Goal: Task Accomplishment & Management: Manage account settings

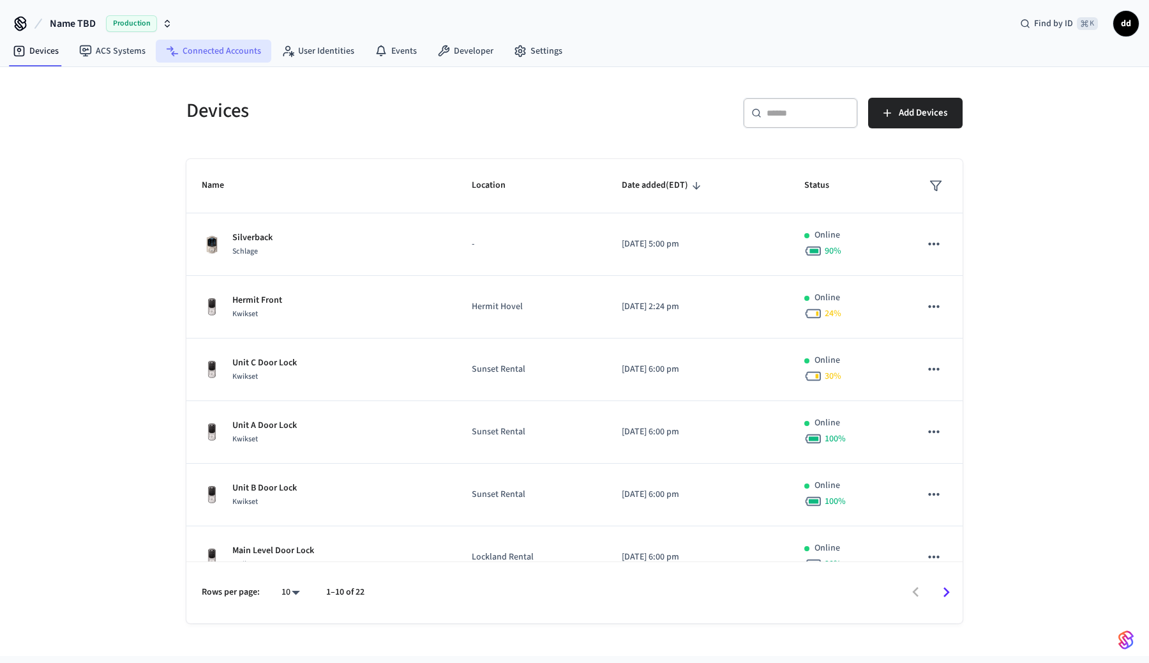
click at [218, 52] on link "Connected Accounts" at bounding box center [214, 51] width 116 height 23
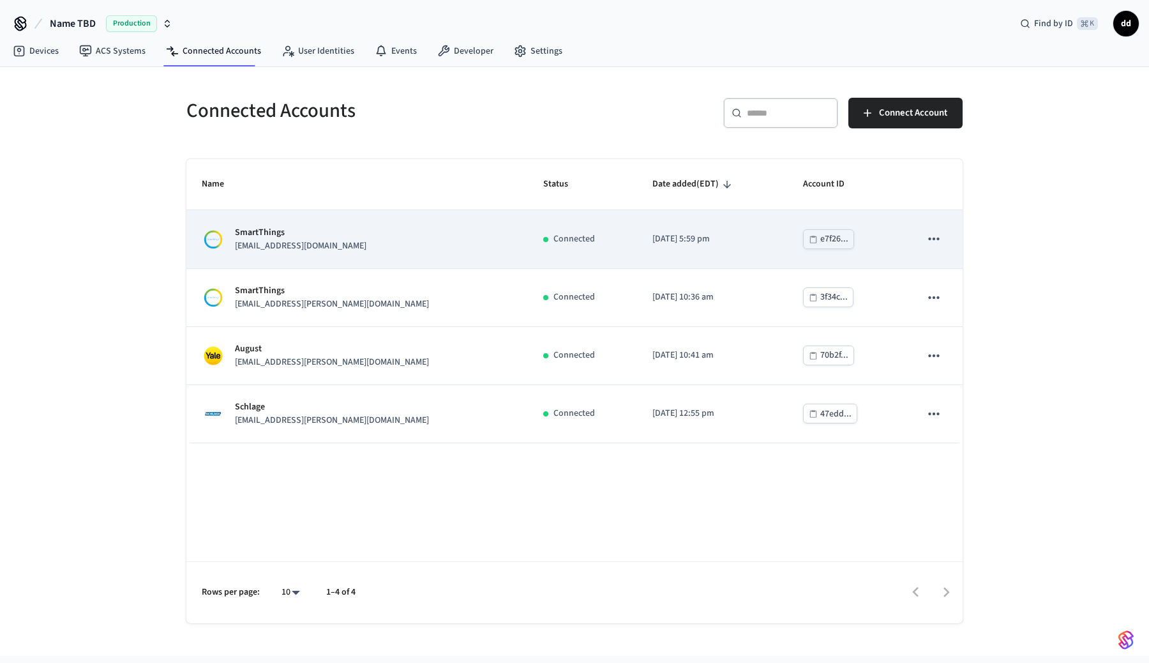
click at [320, 239] on p "[EMAIL_ADDRESS][DOMAIN_NAME]" at bounding box center [301, 245] width 132 height 13
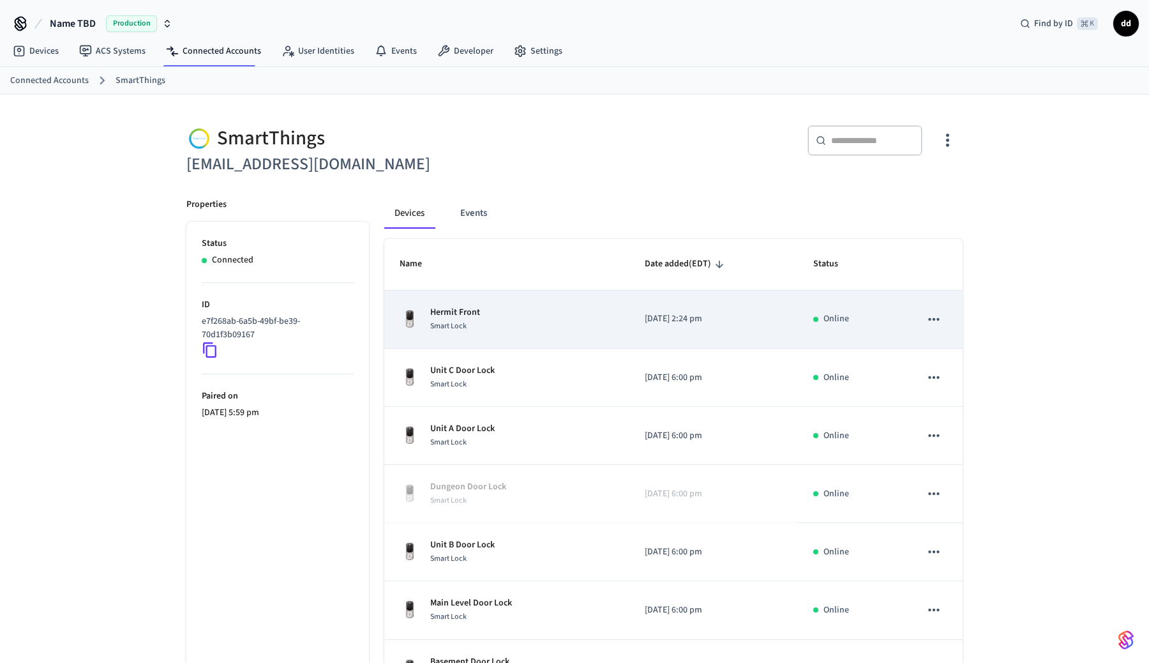
click at [509, 333] on td "Hermit Front Smart Lock" at bounding box center [506, 320] width 245 height 58
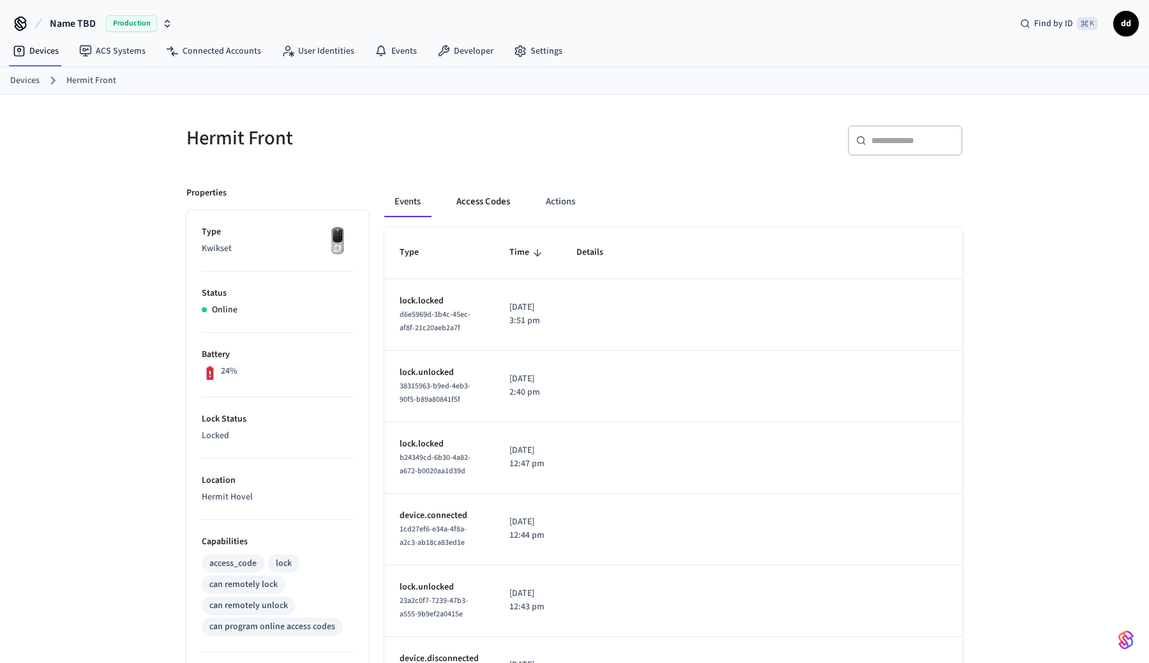
click at [474, 201] on button "Access Codes" at bounding box center [483, 201] width 74 height 31
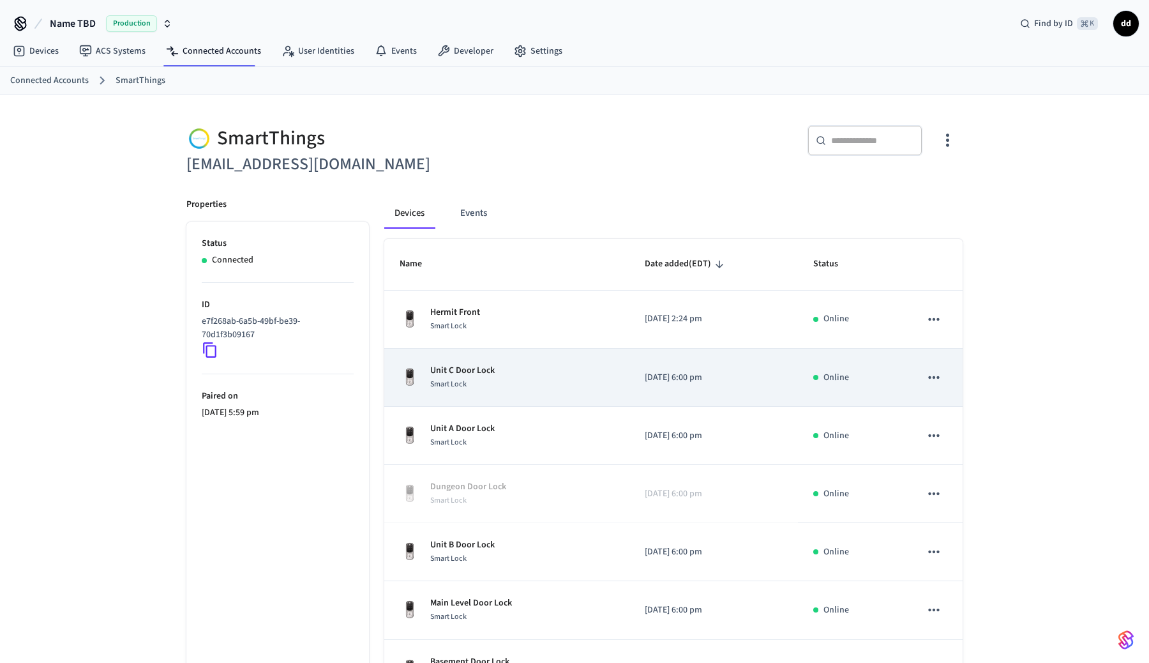
click at [497, 373] on div "Unit C Door Lock Smart Lock" at bounding box center [507, 377] width 215 height 27
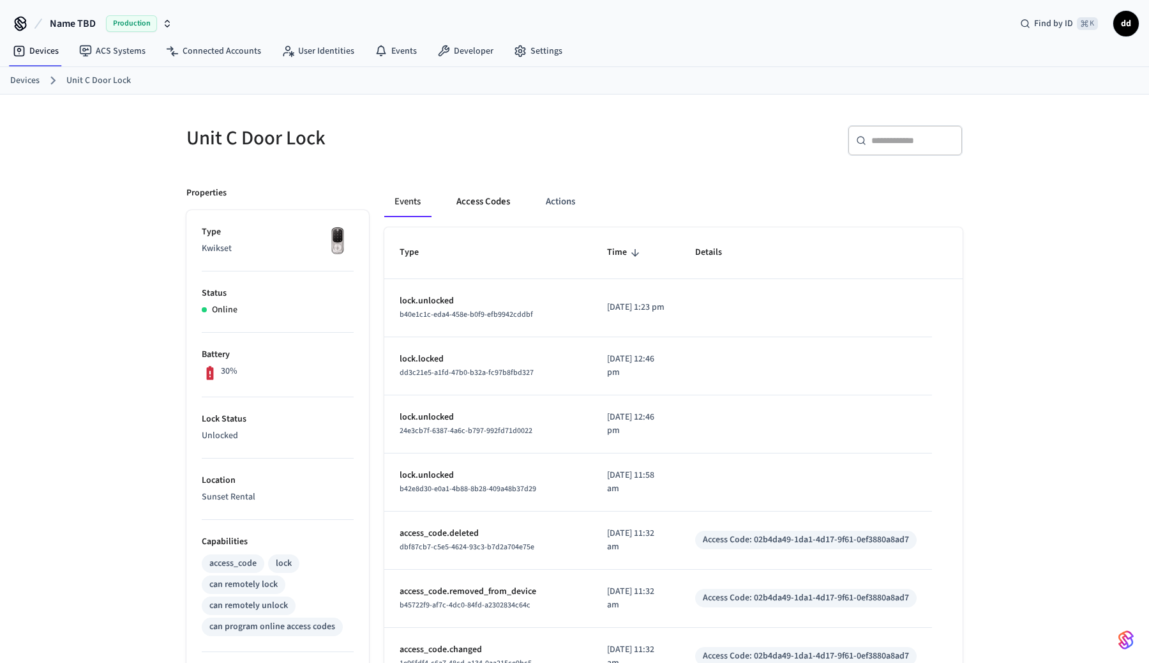
click at [487, 200] on button "Access Codes" at bounding box center [483, 201] width 74 height 31
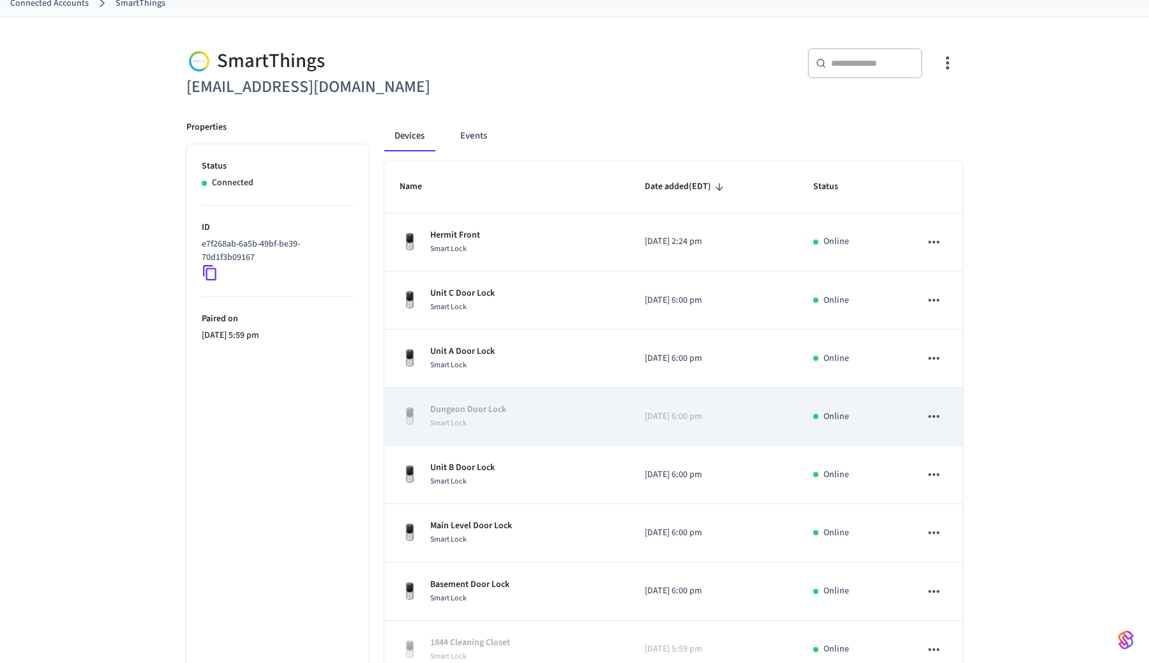
scroll to position [82, 0]
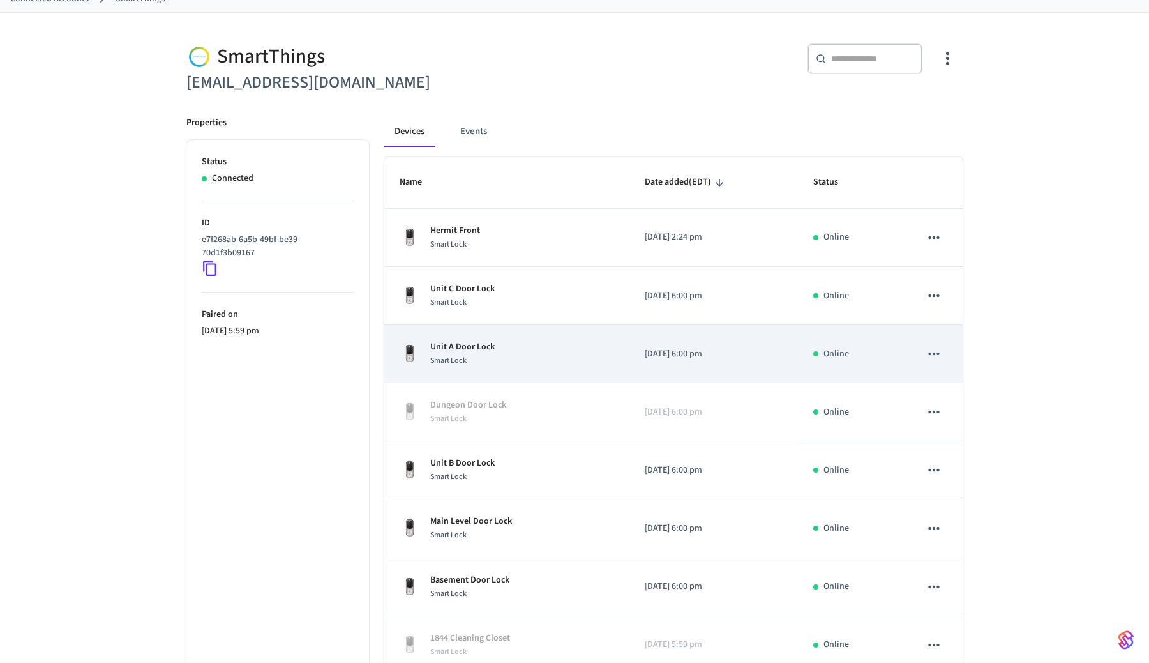
click at [538, 361] on div "Unit A Door Lock Smart Lock" at bounding box center [507, 353] width 215 height 27
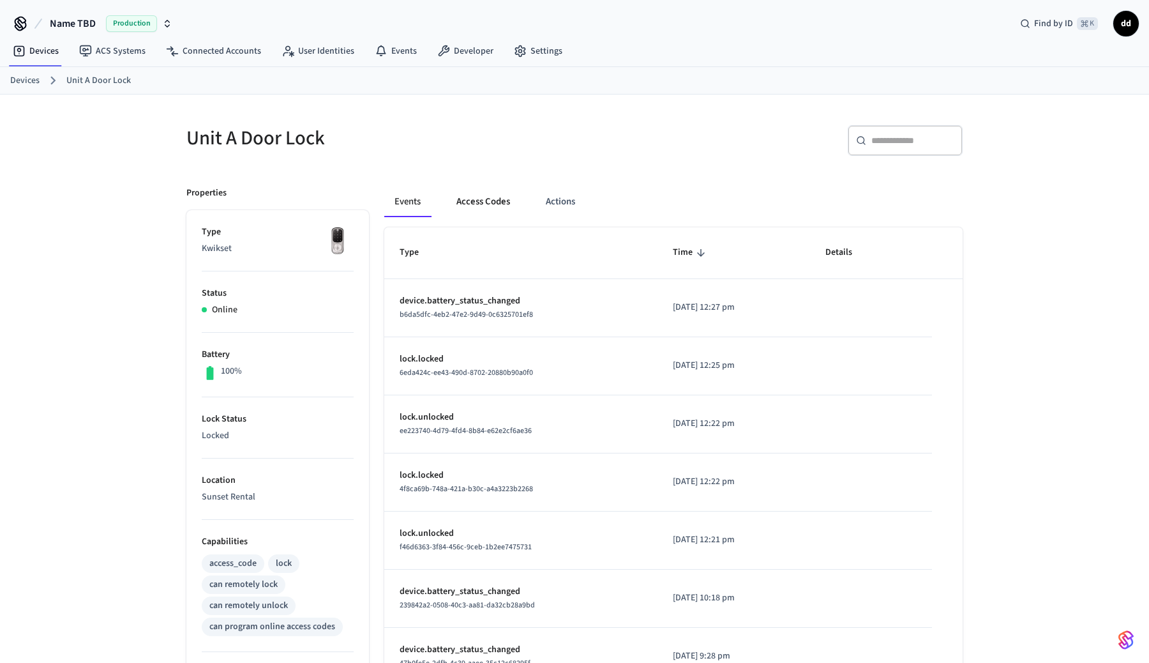
click at [483, 201] on button "Access Codes" at bounding box center [483, 201] width 74 height 31
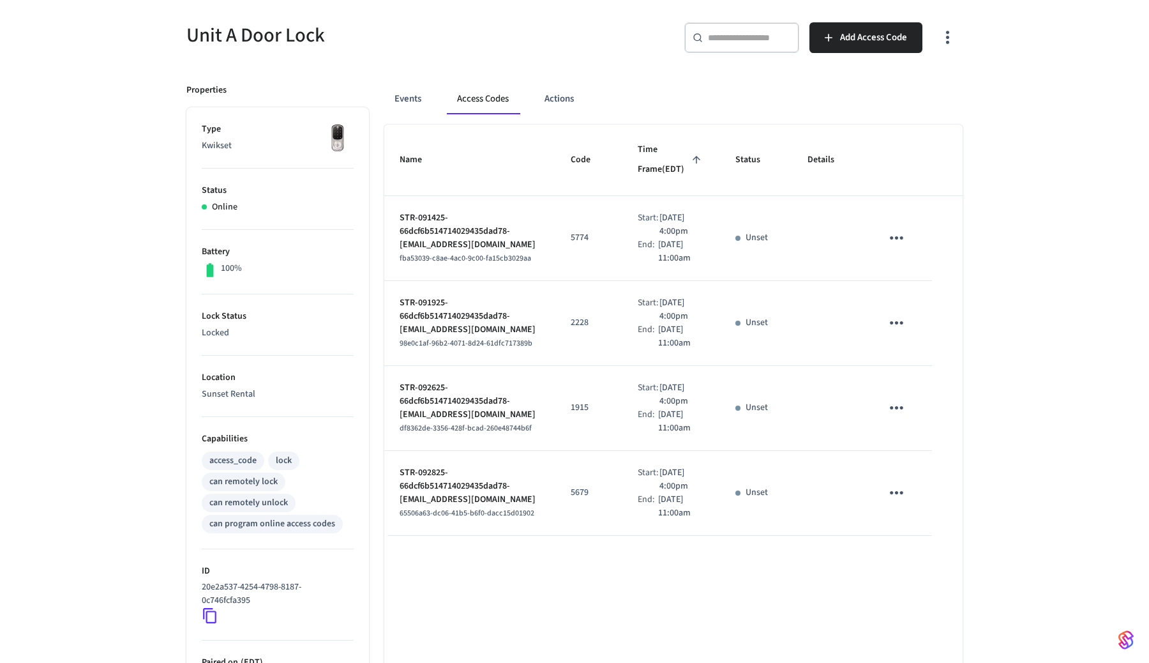
scroll to position [108, 0]
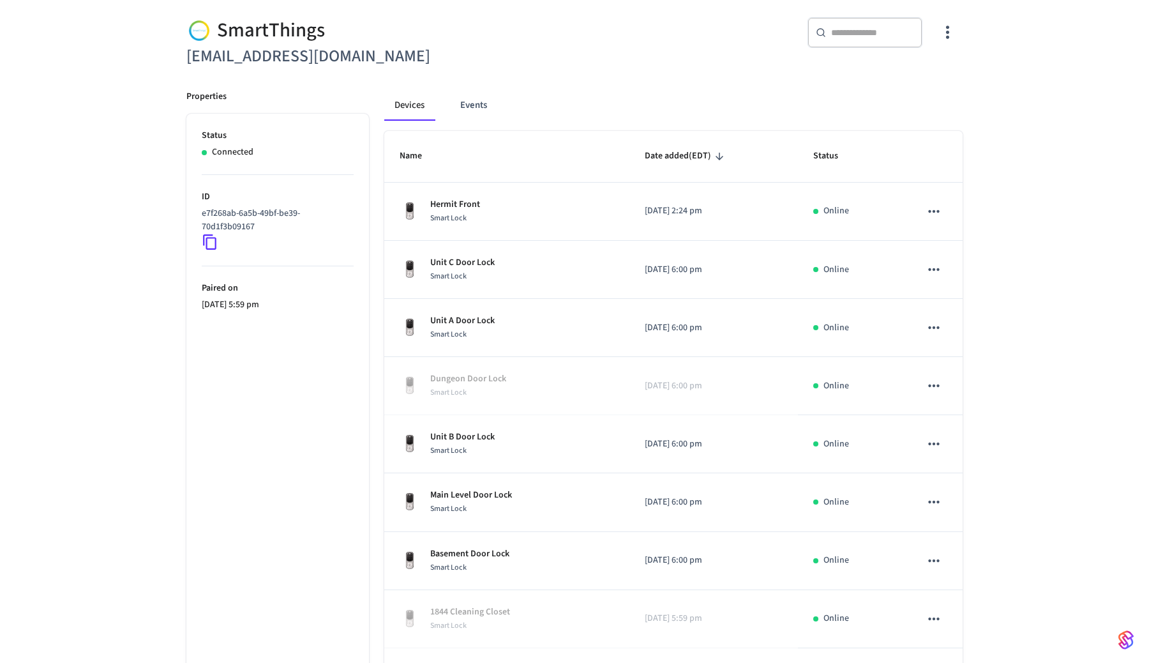
scroll to position [82, 0]
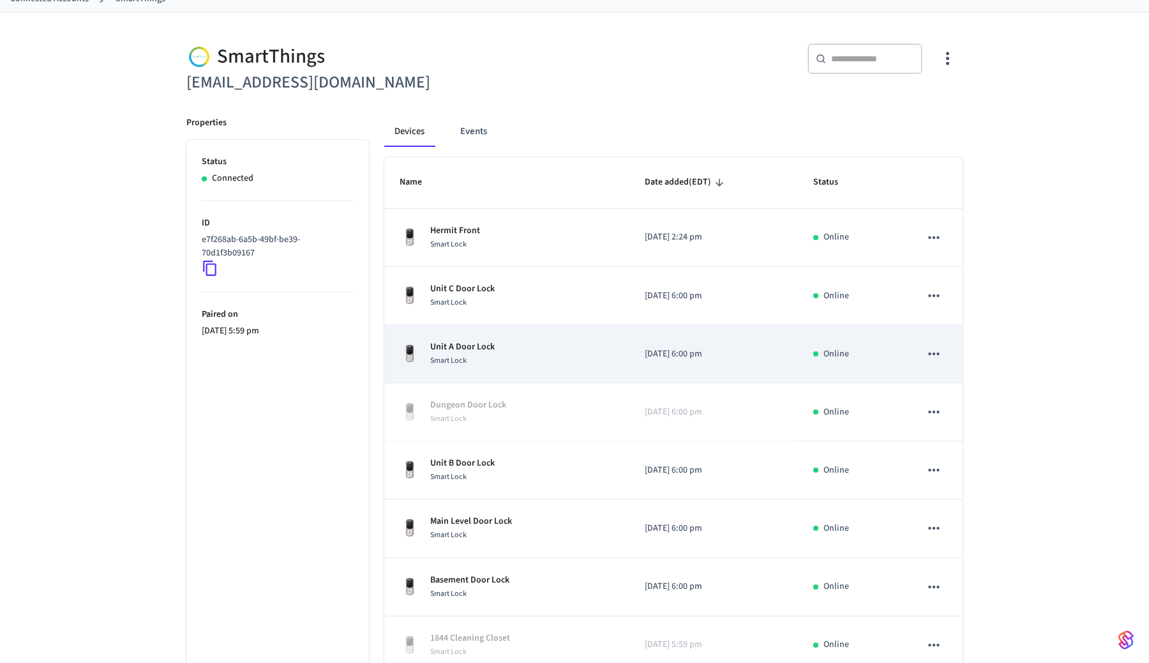
click at [466, 351] on p "Unit A Door Lock" at bounding box center [462, 346] width 64 height 13
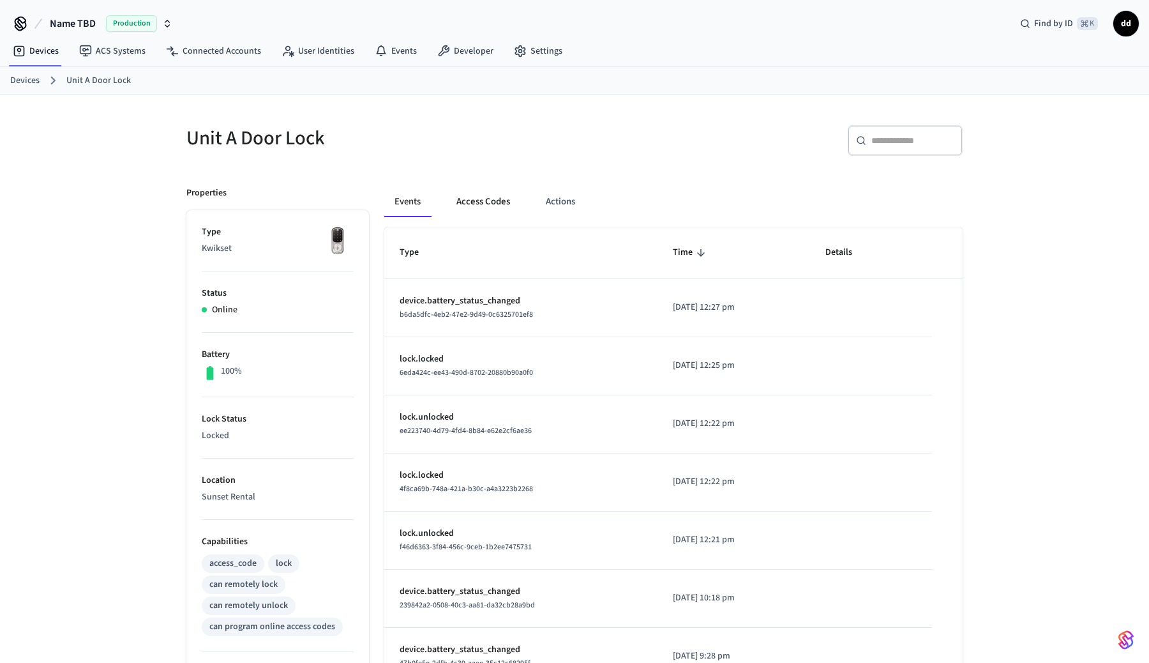
click at [460, 190] on button "Access Codes" at bounding box center [483, 201] width 74 height 31
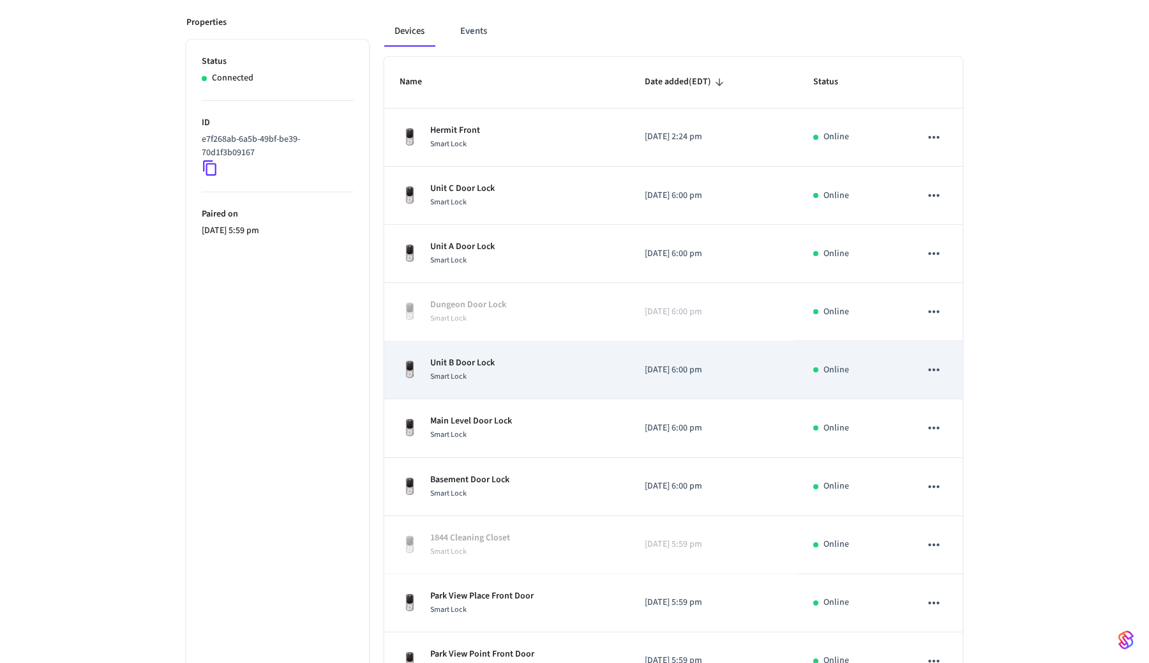
scroll to position [192, 0]
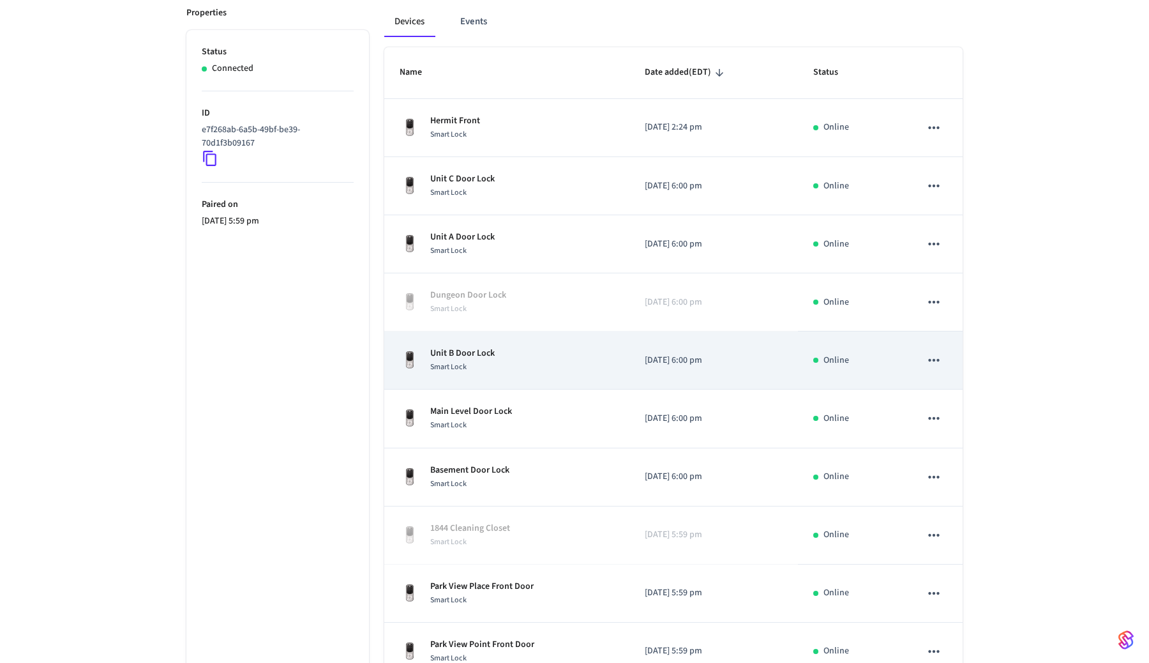
click at [462, 357] on p "Unit B Door Lock" at bounding box center [462, 353] width 64 height 13
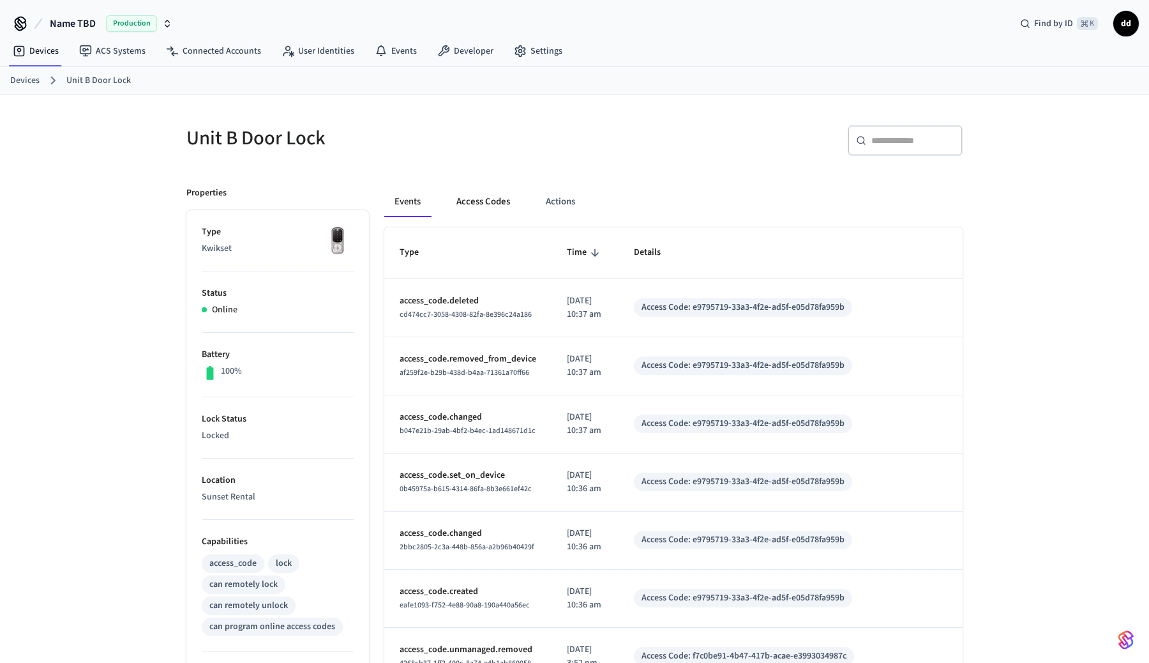
click at [483, 199] on button "Access Codes" at bounding box center [483, 201] width 74 height 31
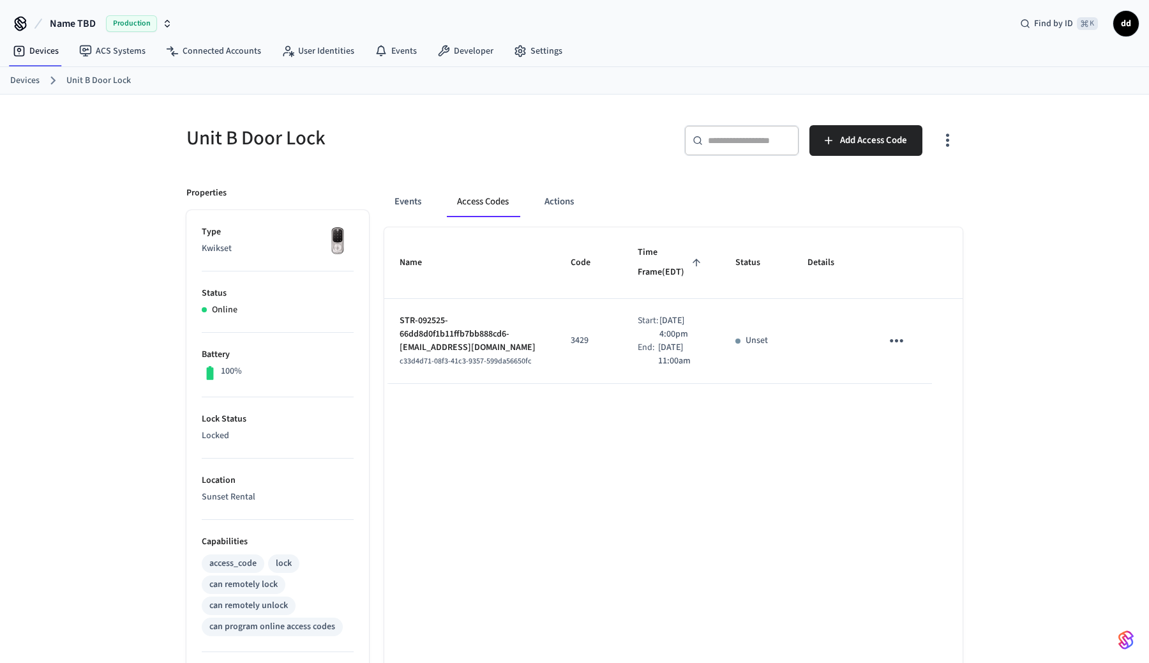
scroll to position [192, 0]
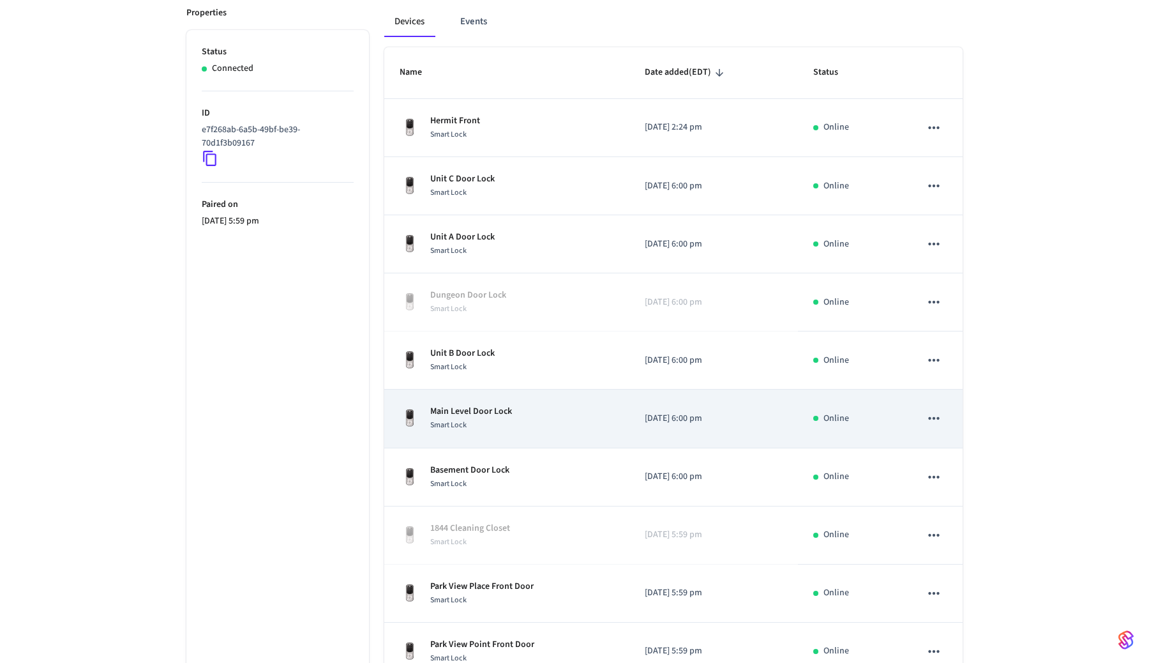
click at [503, 425] on div "Smart Lock" at bounding box center [471, 424] width 82 height 13
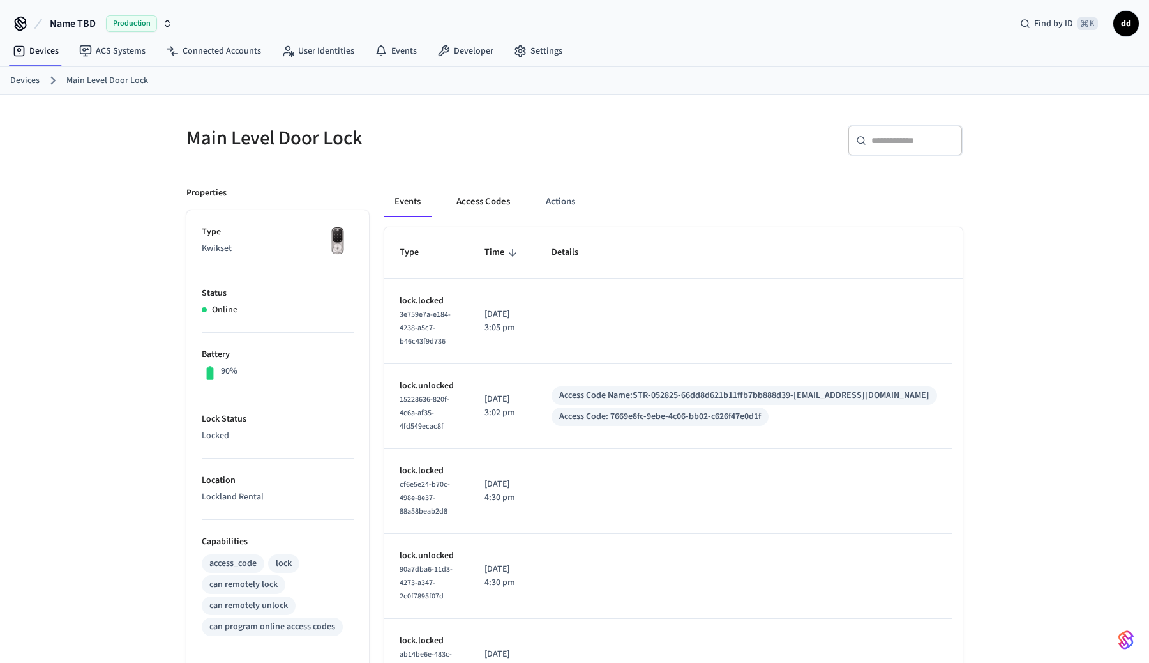
click at [485, 206] on button "Access Codes" at bounding box center [483, 201] width 74 height 31
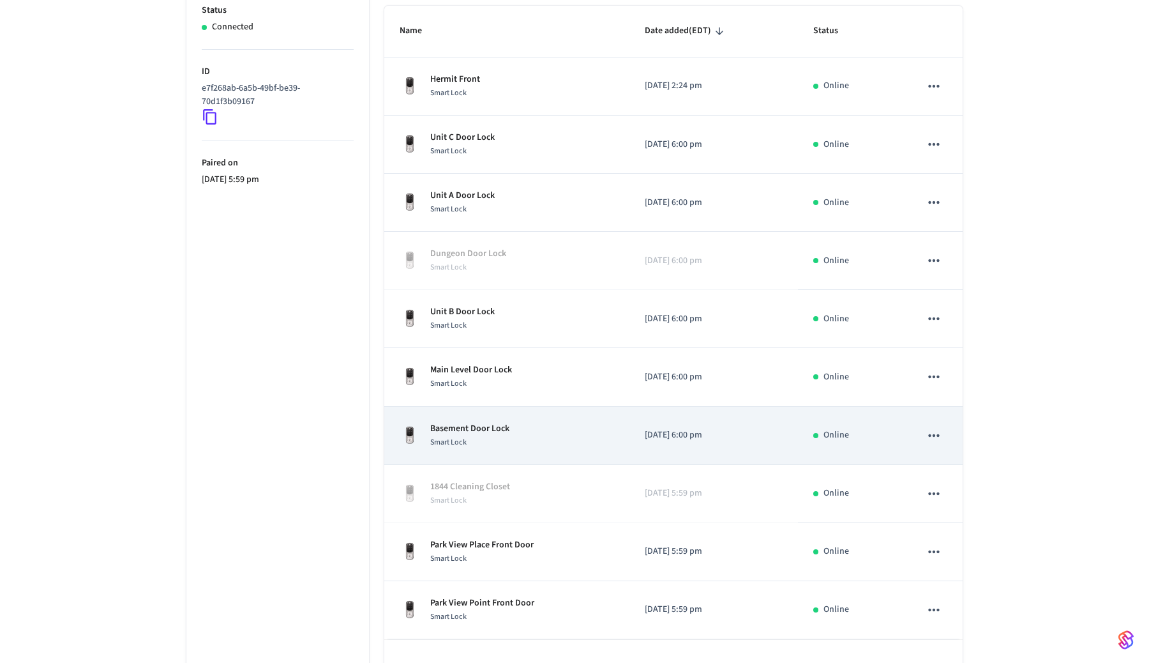
scroll to position [272, 0]
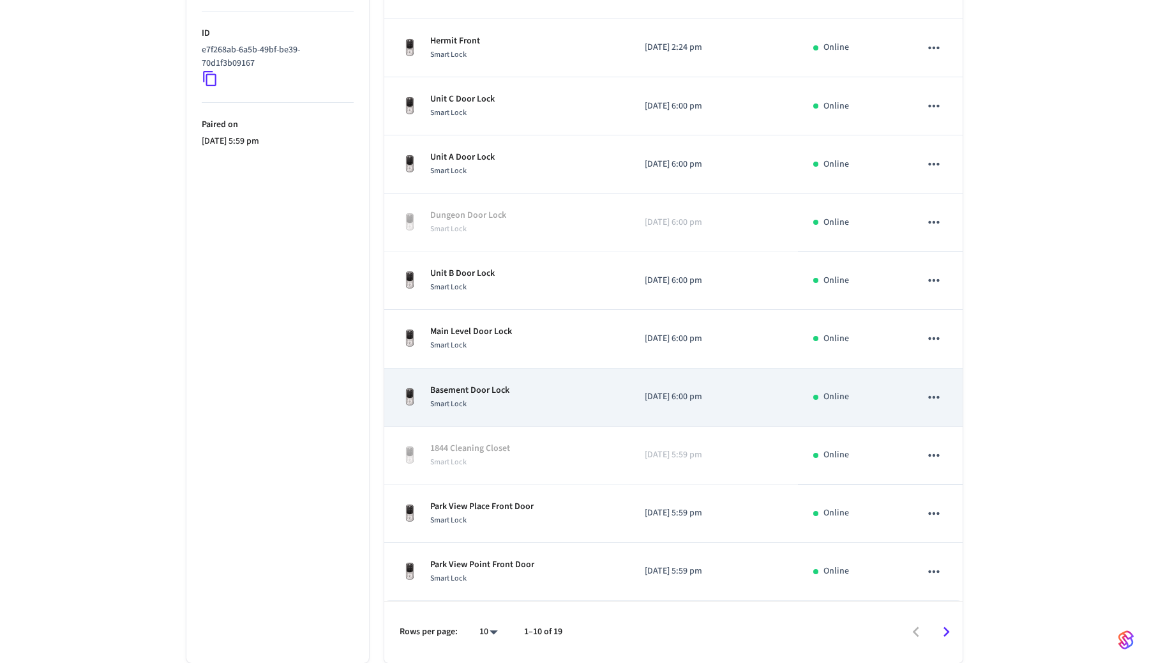
click at [497, 402] on div "Smart Lock" at bounding box center [469, 403] width 79 height 13
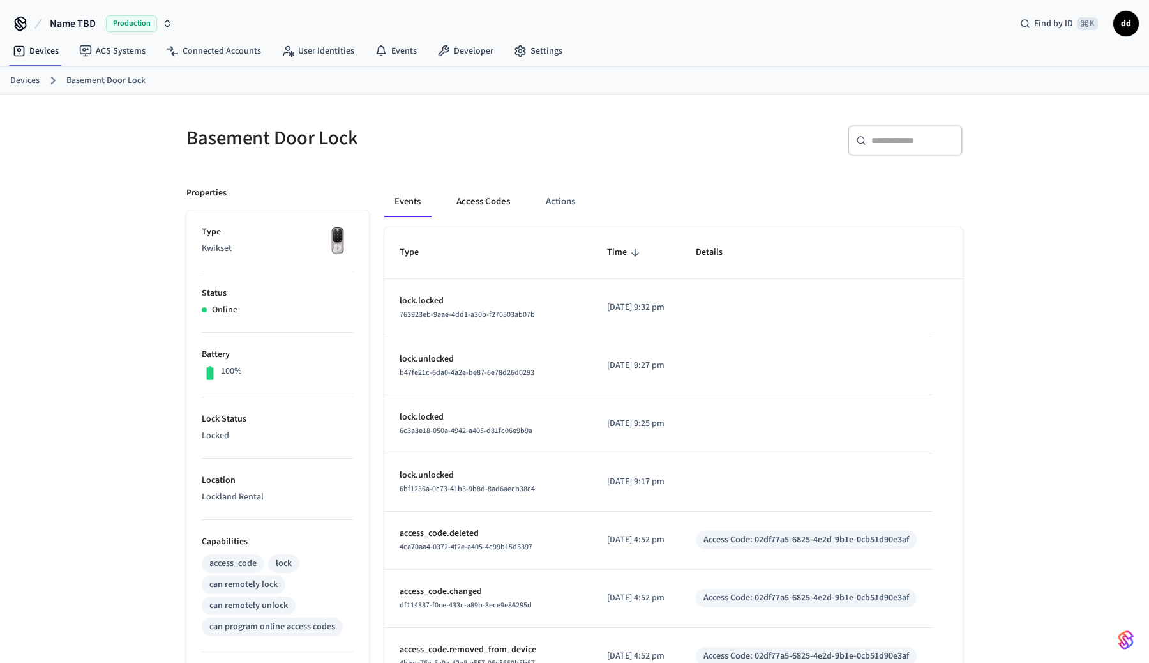
click at [473, 206] on button "Access Codes" at bounding box center [483, 201] width 74 height 31
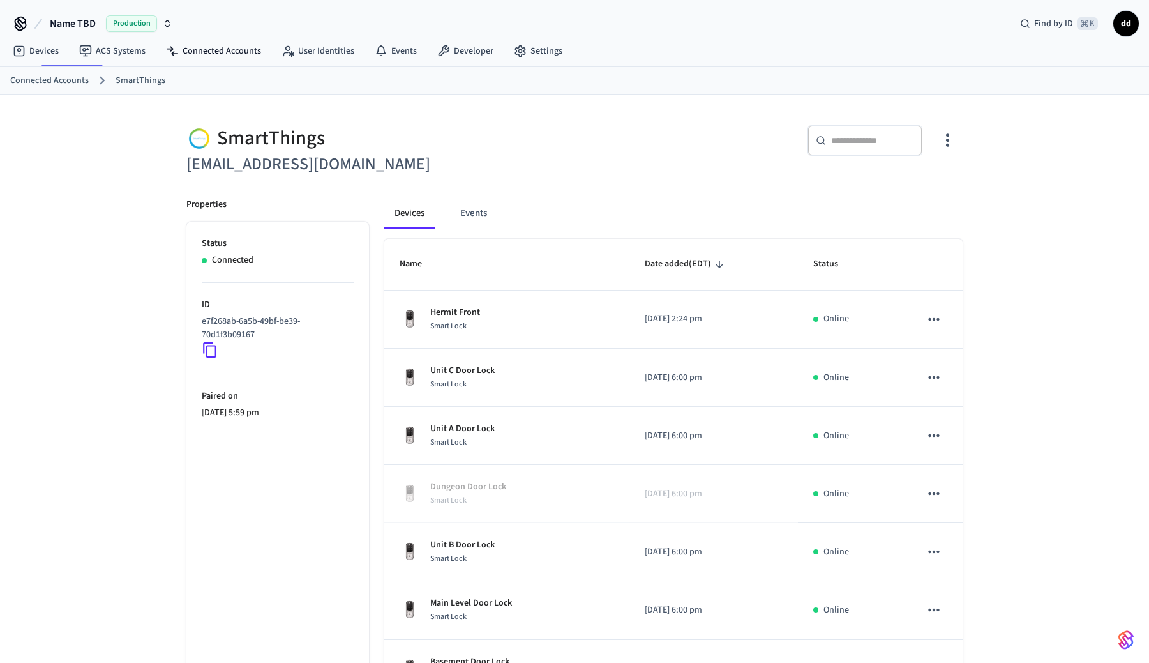
scroll to position [272, 0]
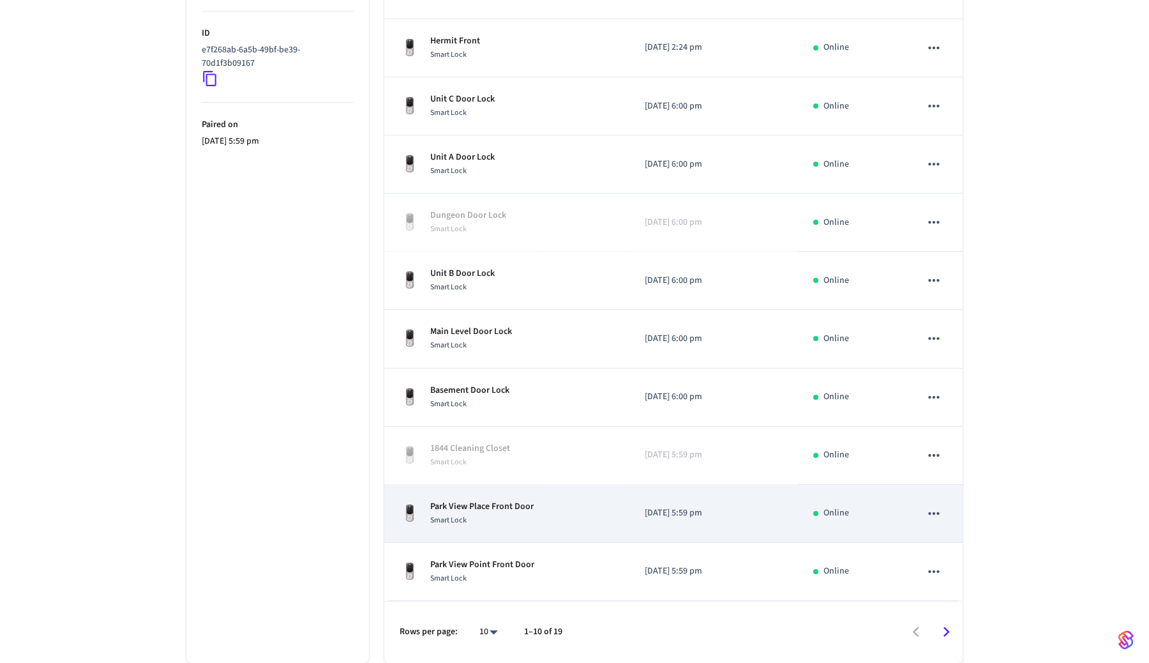
click at [508, 522] on div "Smart Lock" at bounding box center [481, 519] width 103 height 13
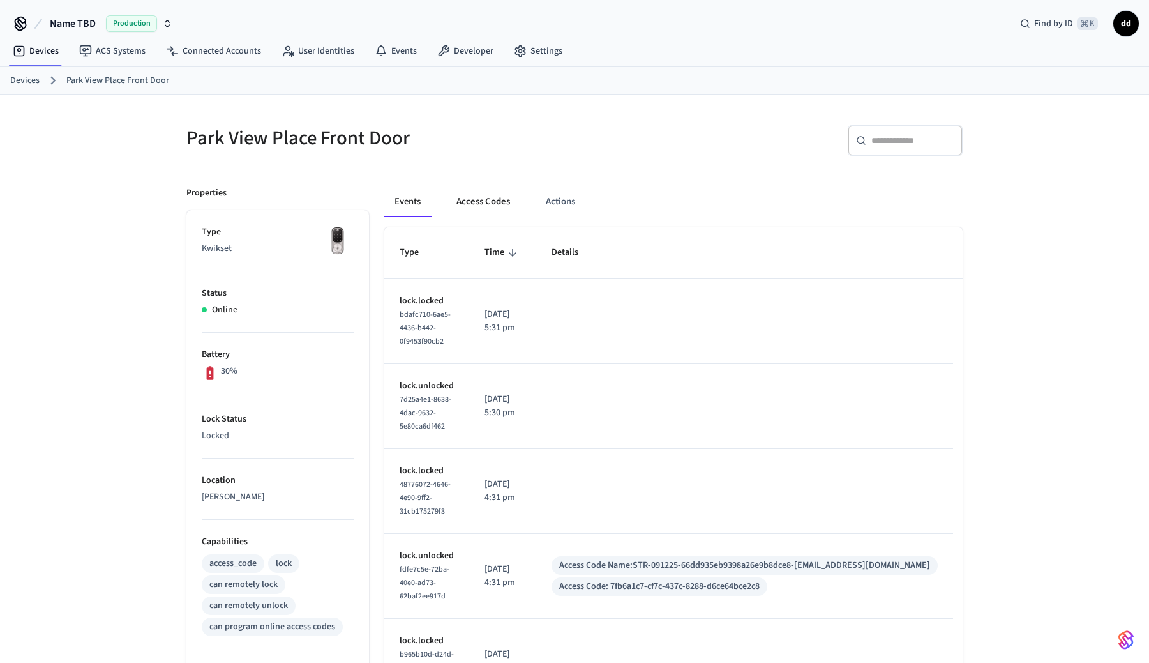
click at [482, 208] on button "Access Codes" at bounding box center [483, 201] width 74 height 31
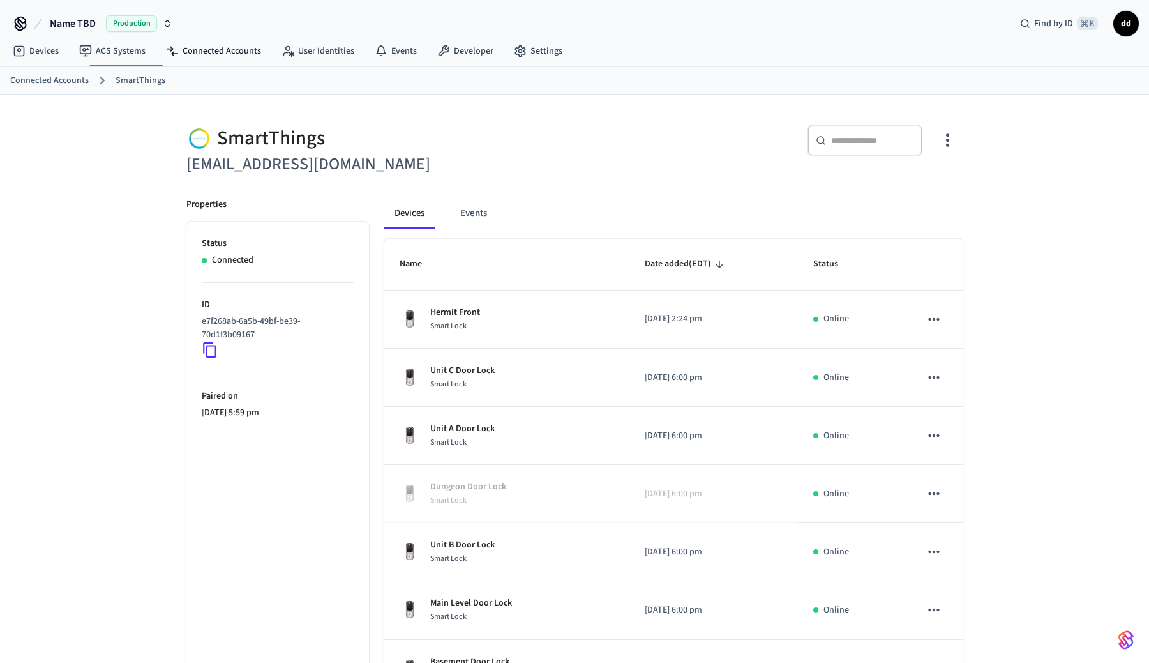
scroll to position [272, 0]
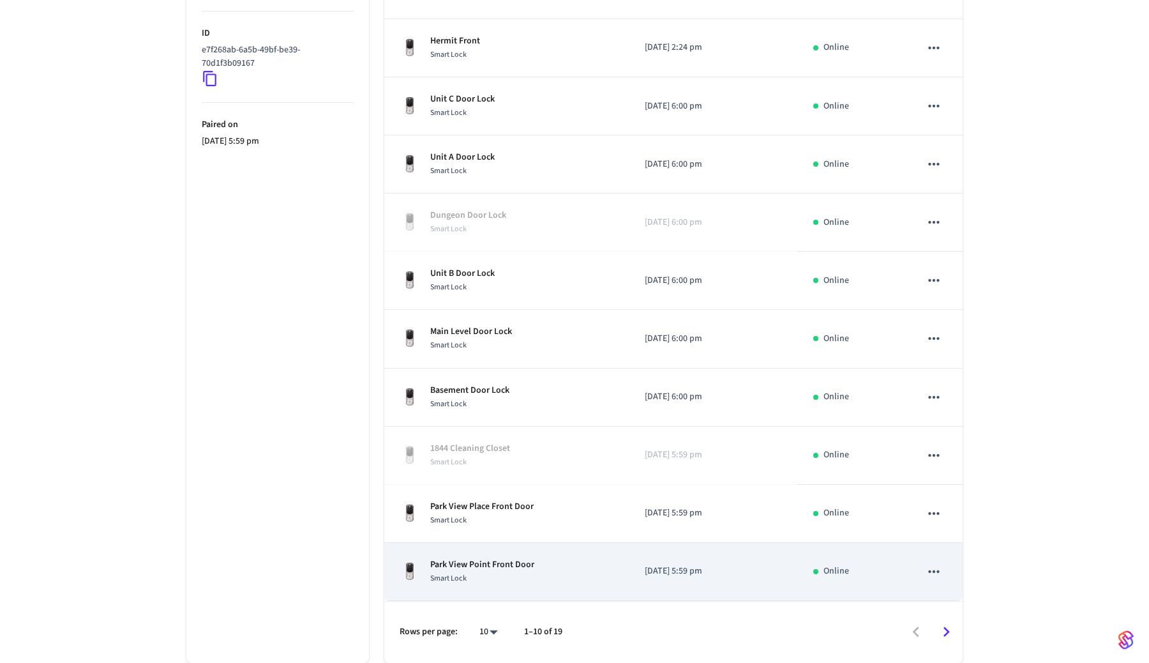
click at [519, 573] on div "Smart Lock" at bounding box center [482, 578] width 104 height 13
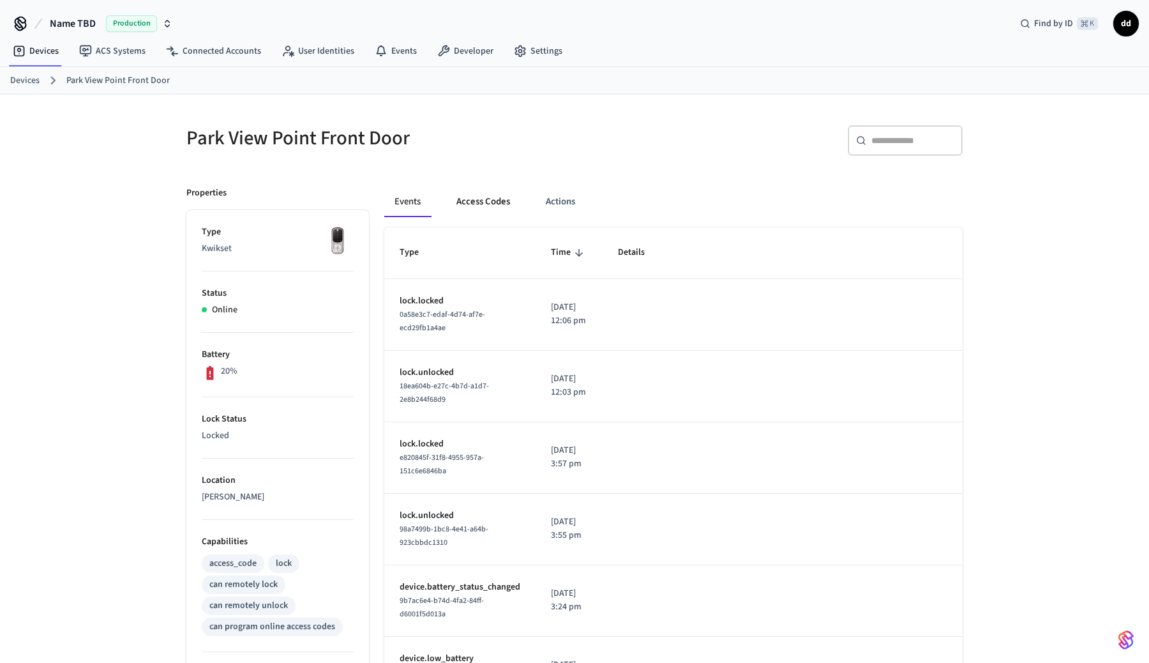
click at [490, 204] on button "Access Codes" at bounding box center [483, 201] width 74 height 31
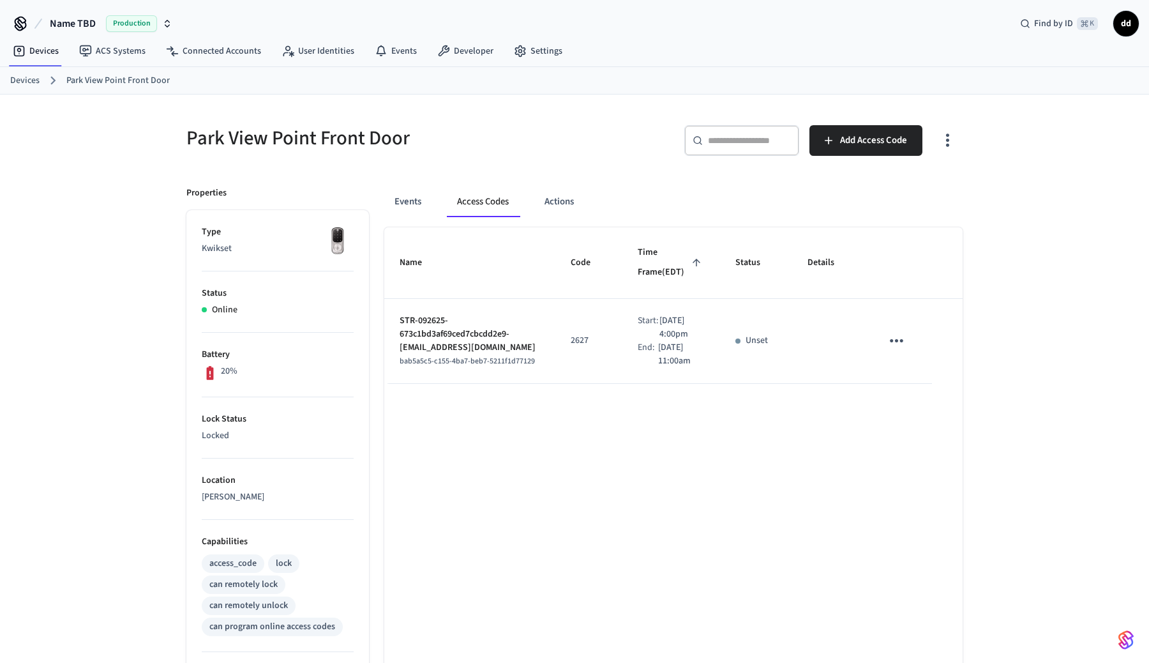
scroll to position [272, 0]
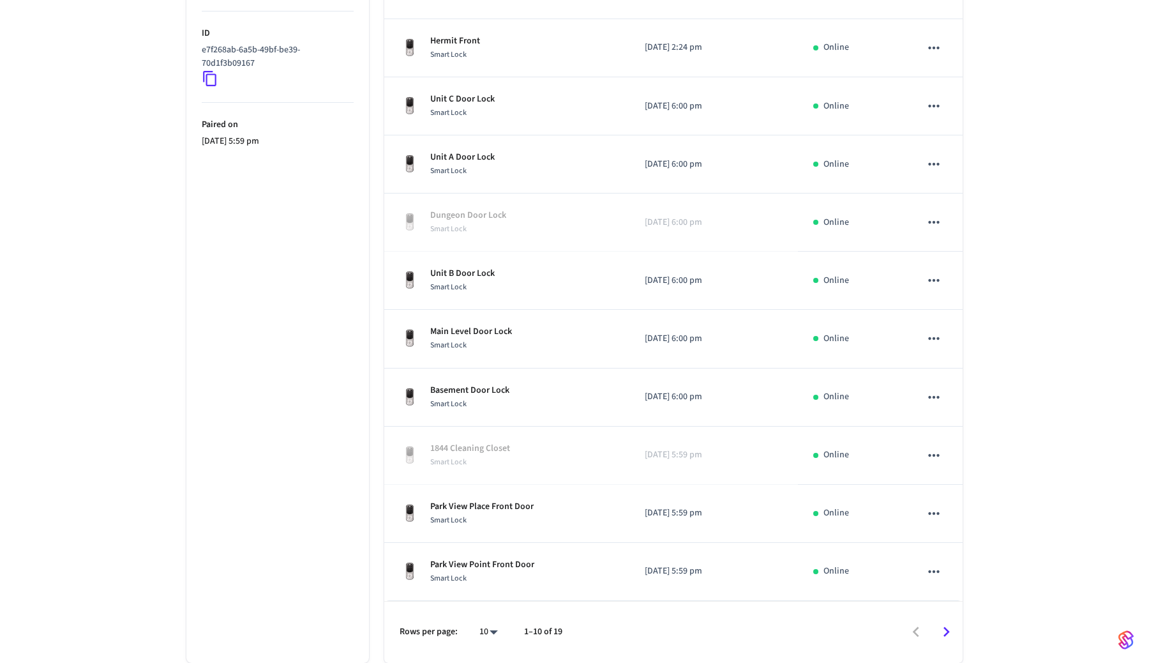
click at [946, 629] on icon "Go to next page" at bounding box center [947, 632] width 6 height 10
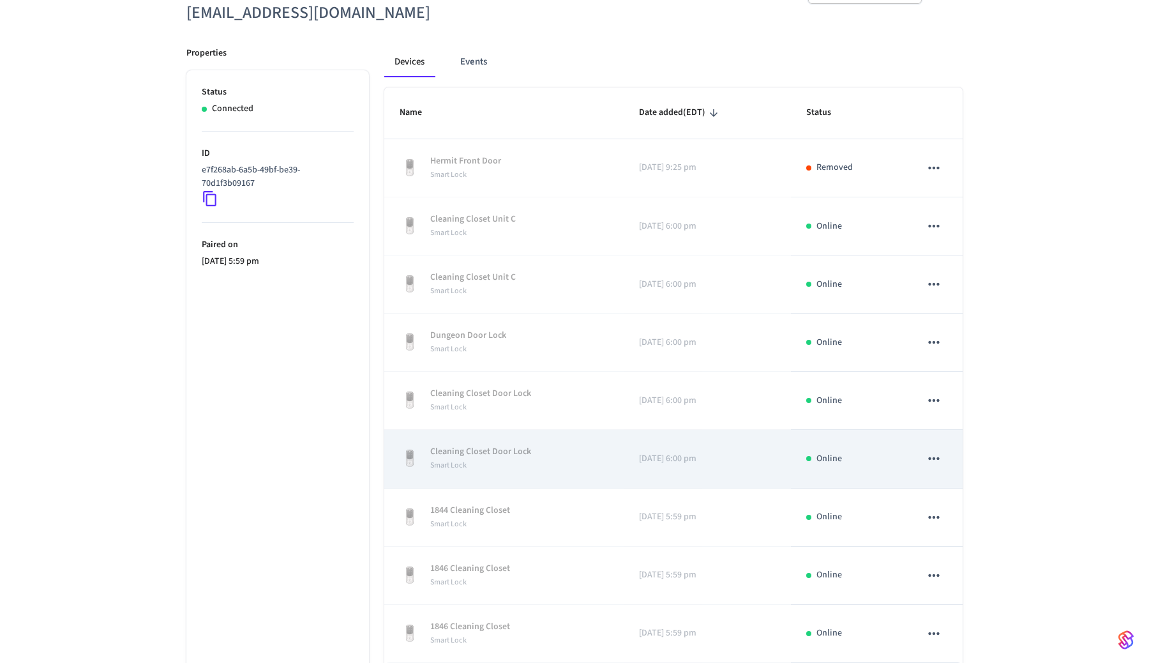
scroll to position [213, 0]
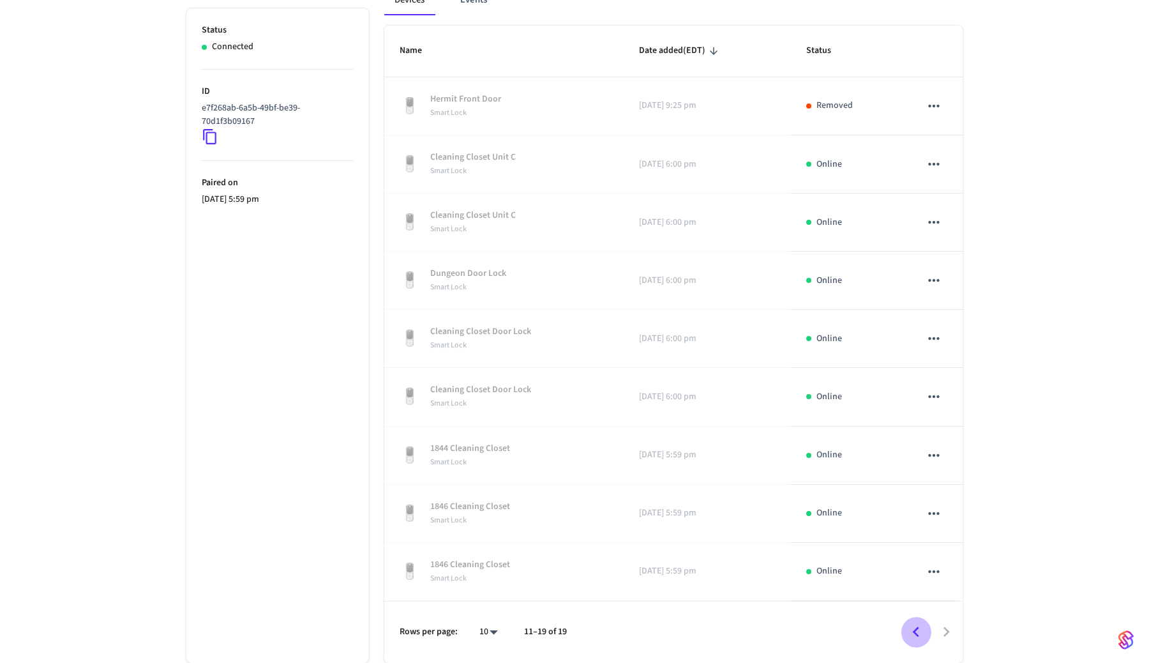
click at [914, 633] on icon "Go to previous page" at bounding box center [916, 632] width 20 height 20
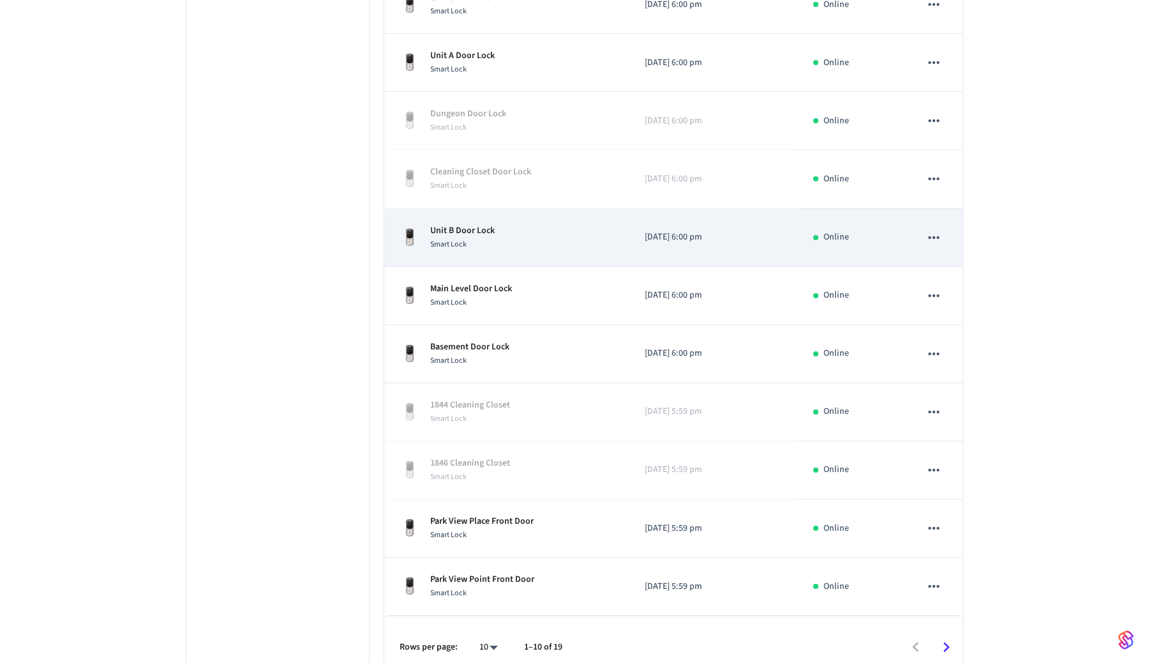
scroll to position [446, 0]
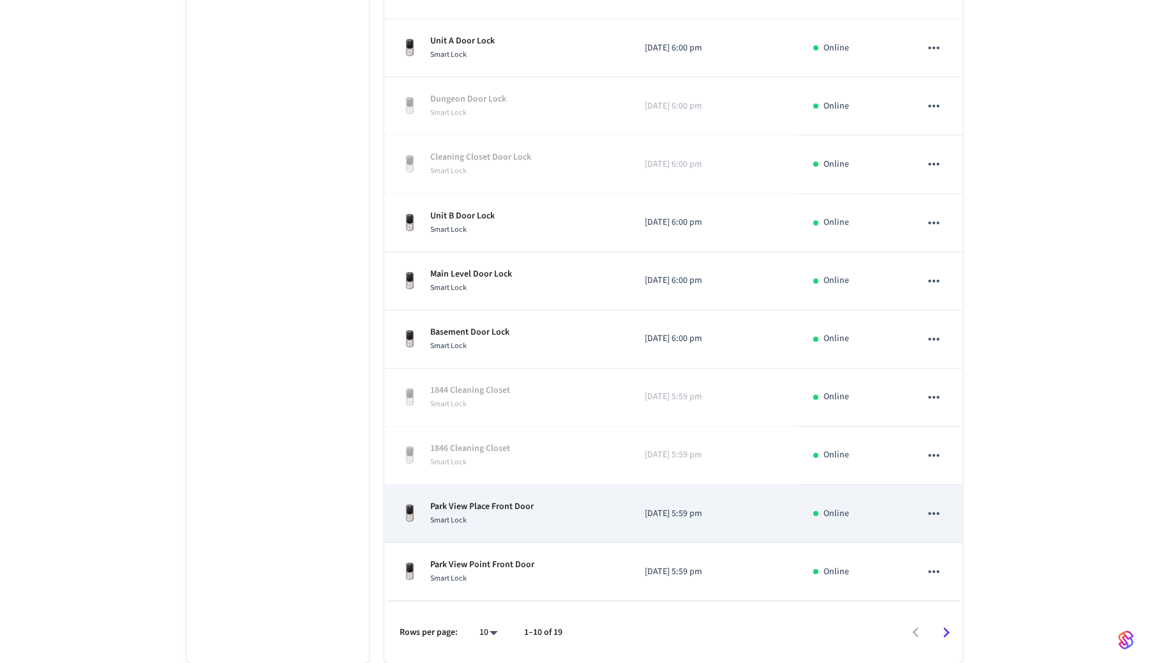
click at [529, 527] on td "Park View Place Front Door Smart Lock" at bounding box center [506, 514] width 245 height 58
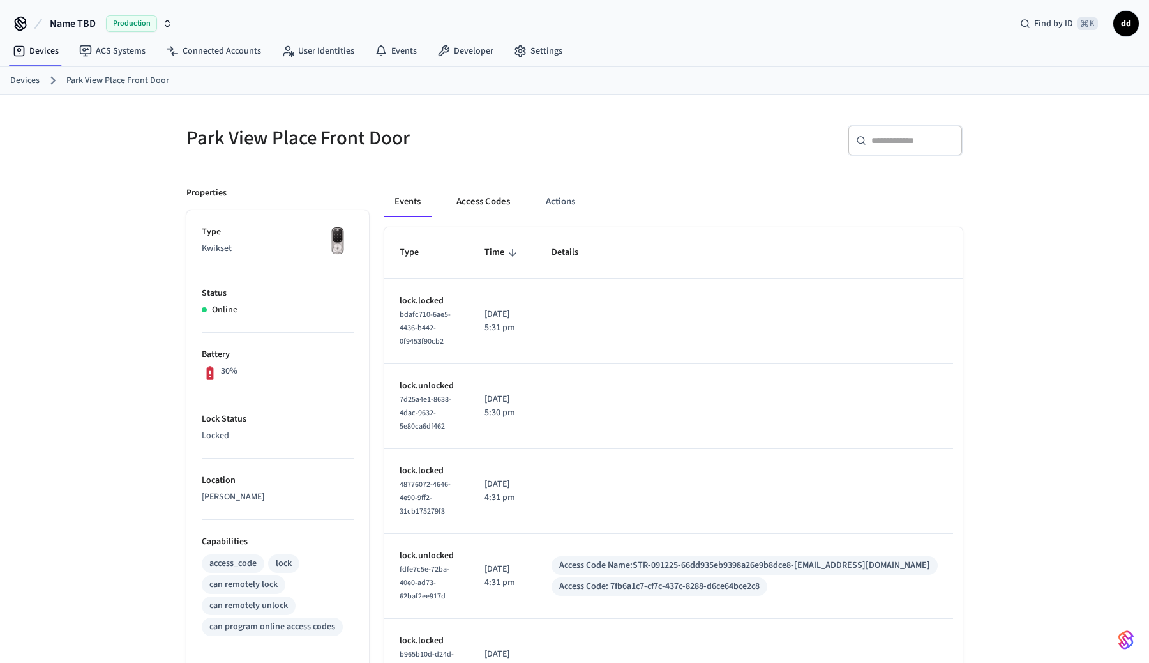
click at [488, 198] on button "Access Codes" at bounding box center [483, 201] width 74 height 31
